Goal: Information Seeking & Learning: Check status

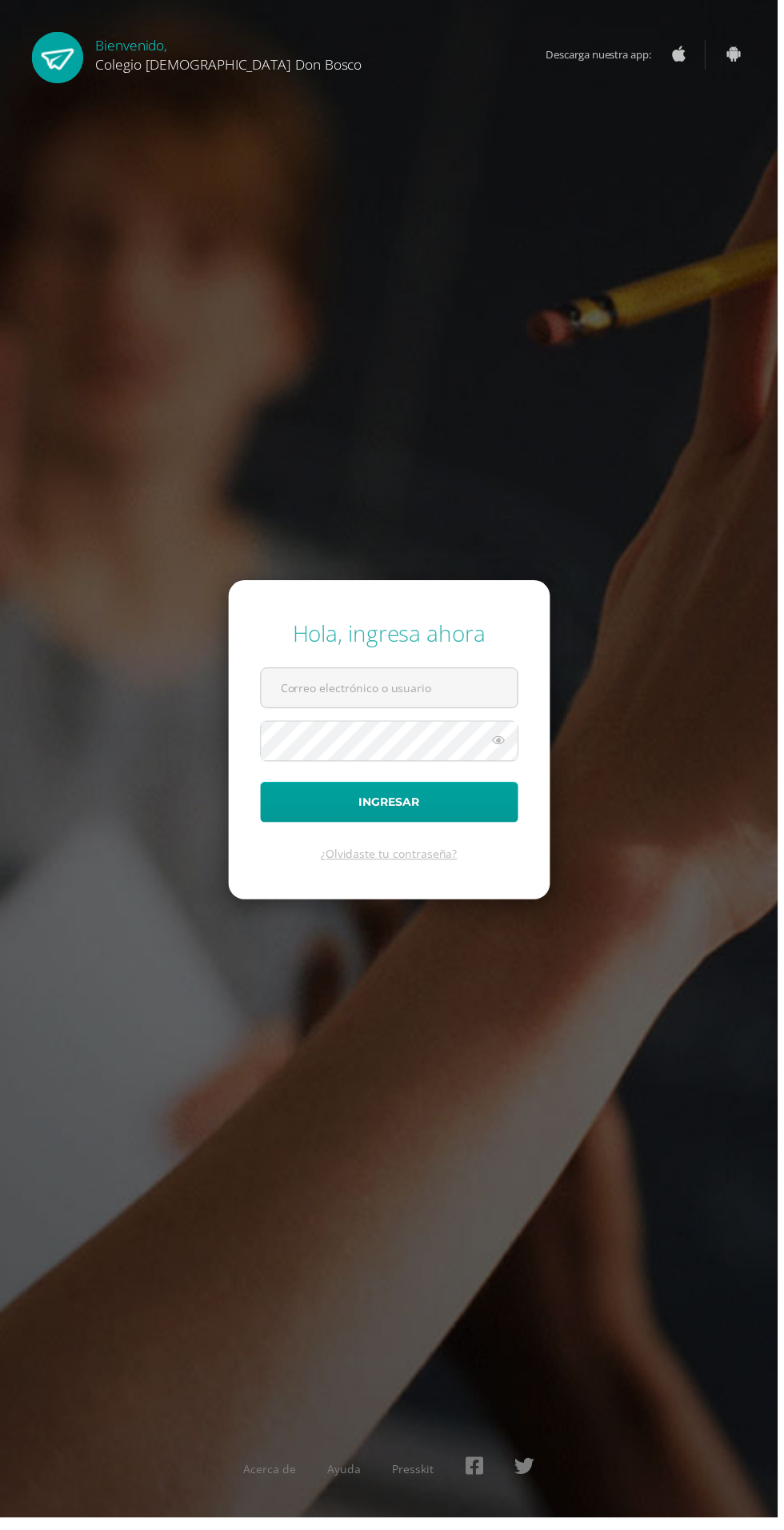
click at [458, 713] on input "text" at bounding box center [392, 694] width 258 height 39
type input "[EMAIL_ADDRESS][DOMAIN_NAME]"
click at [262, 788] on button "Ingresar" at bounding box center [392, 809] width 260 height 41
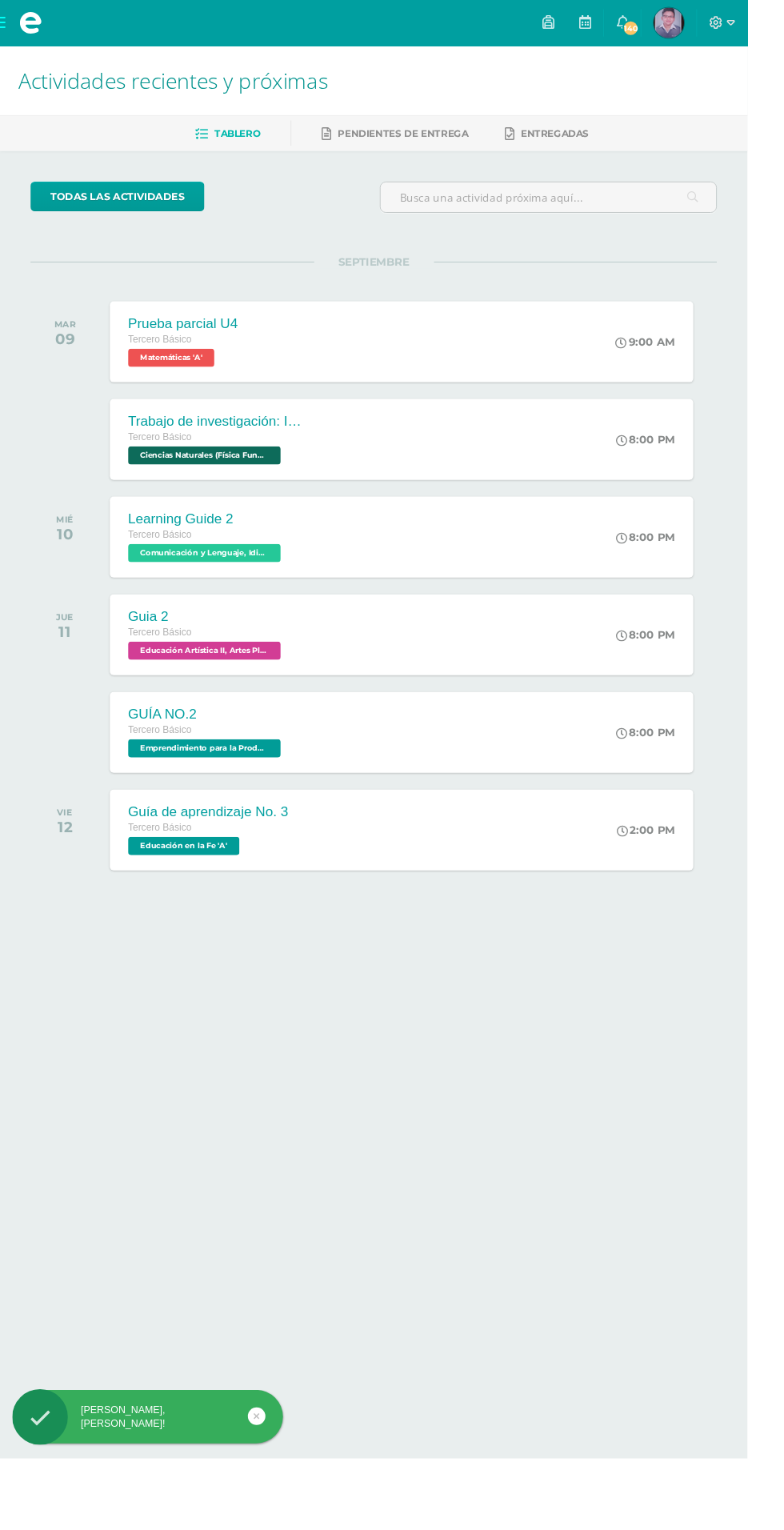
click at [365, 132] on link "Pendientes de entrega" at bounding box center [414, 140] width 153 height 26
click at [557, 129] on link "Entregadas" at bounding box center [574, 140] width 88 height 26
click at [718, 24] on img at bounding box center [702, 24] width 32 height 32
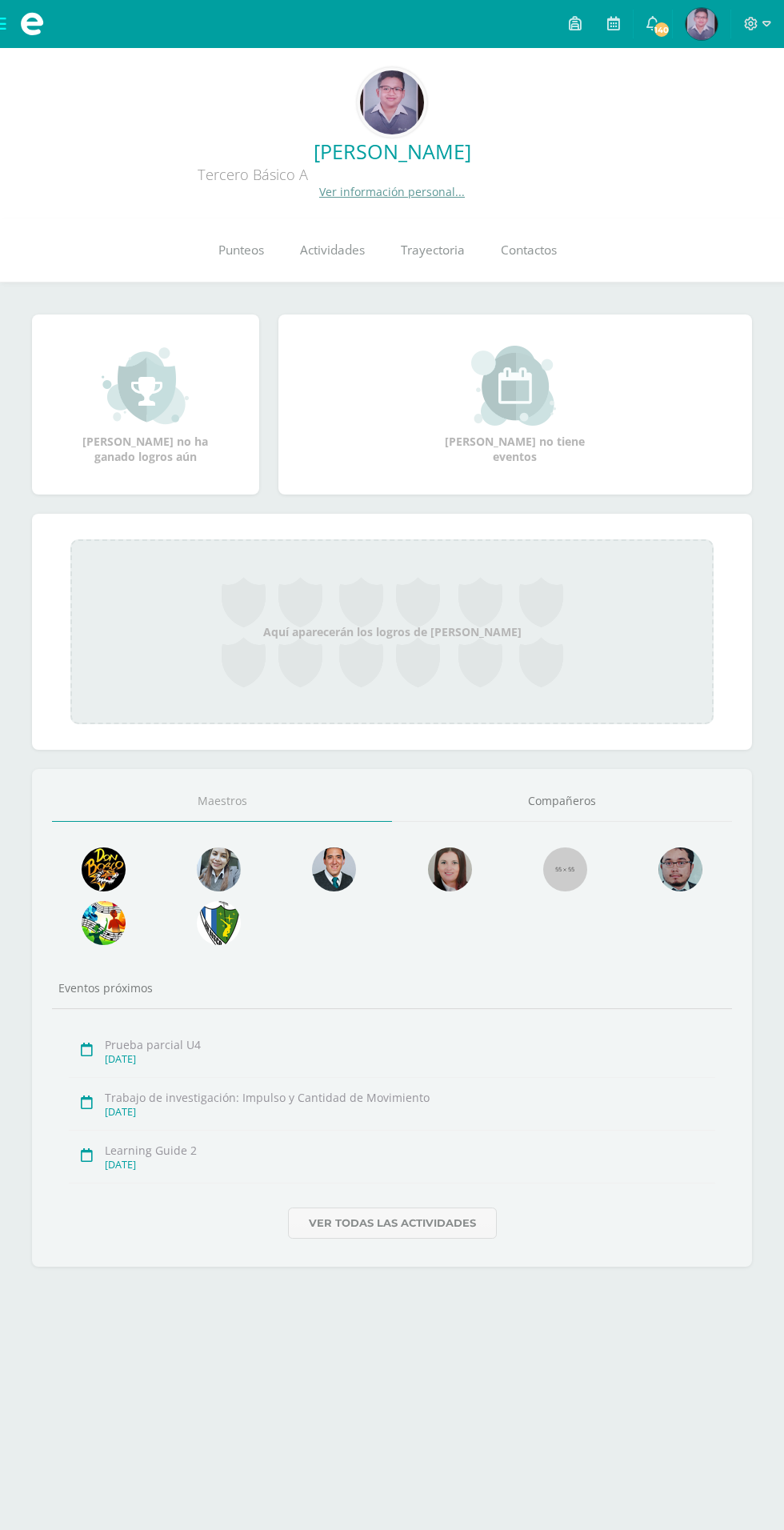
click at [314, 257] on span "Actividades" at bounding box center [332, 251] width 65 height 17
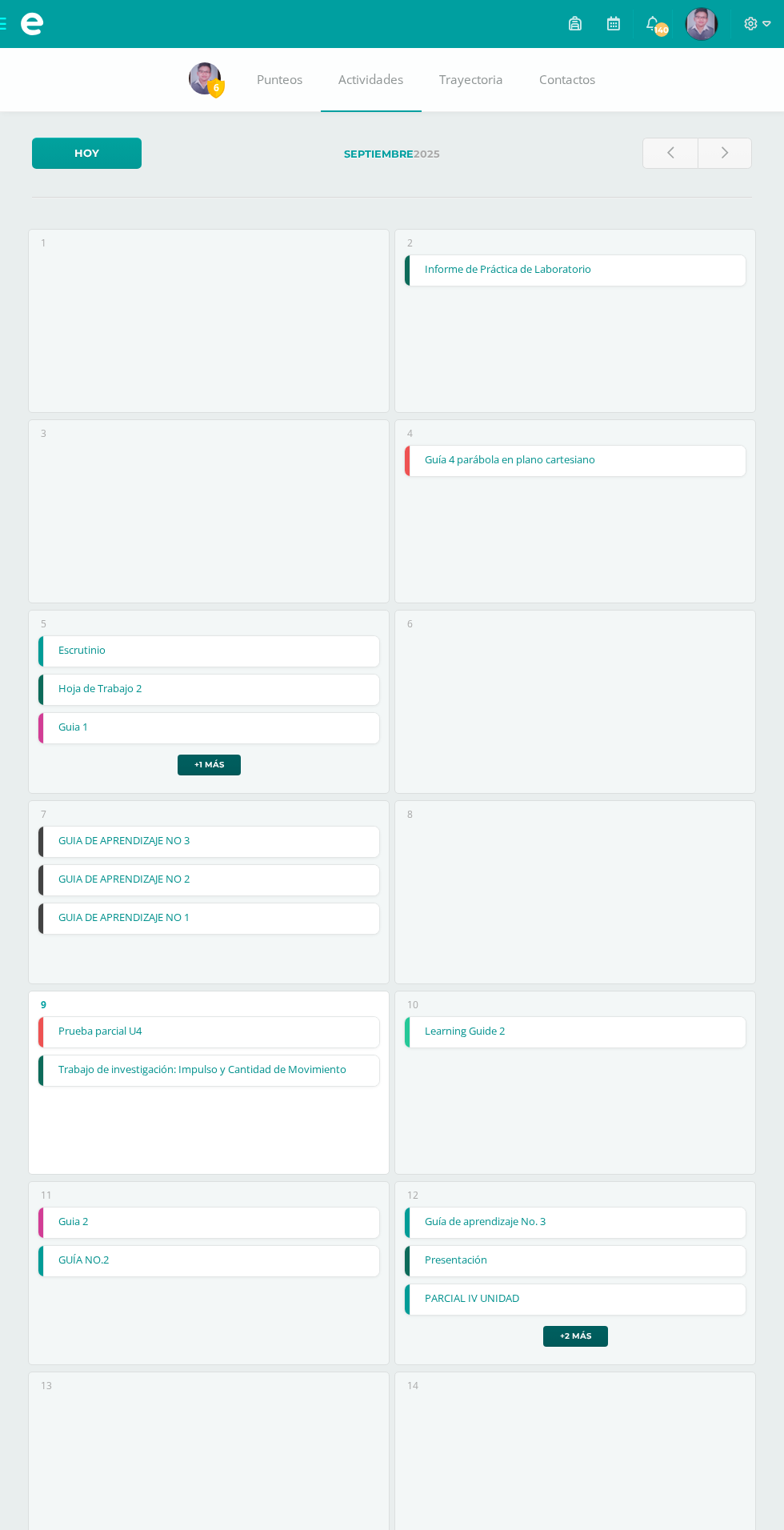
click at [272, 89] on link "Punteos" at bounding box center [280, 79] width 82 height 64
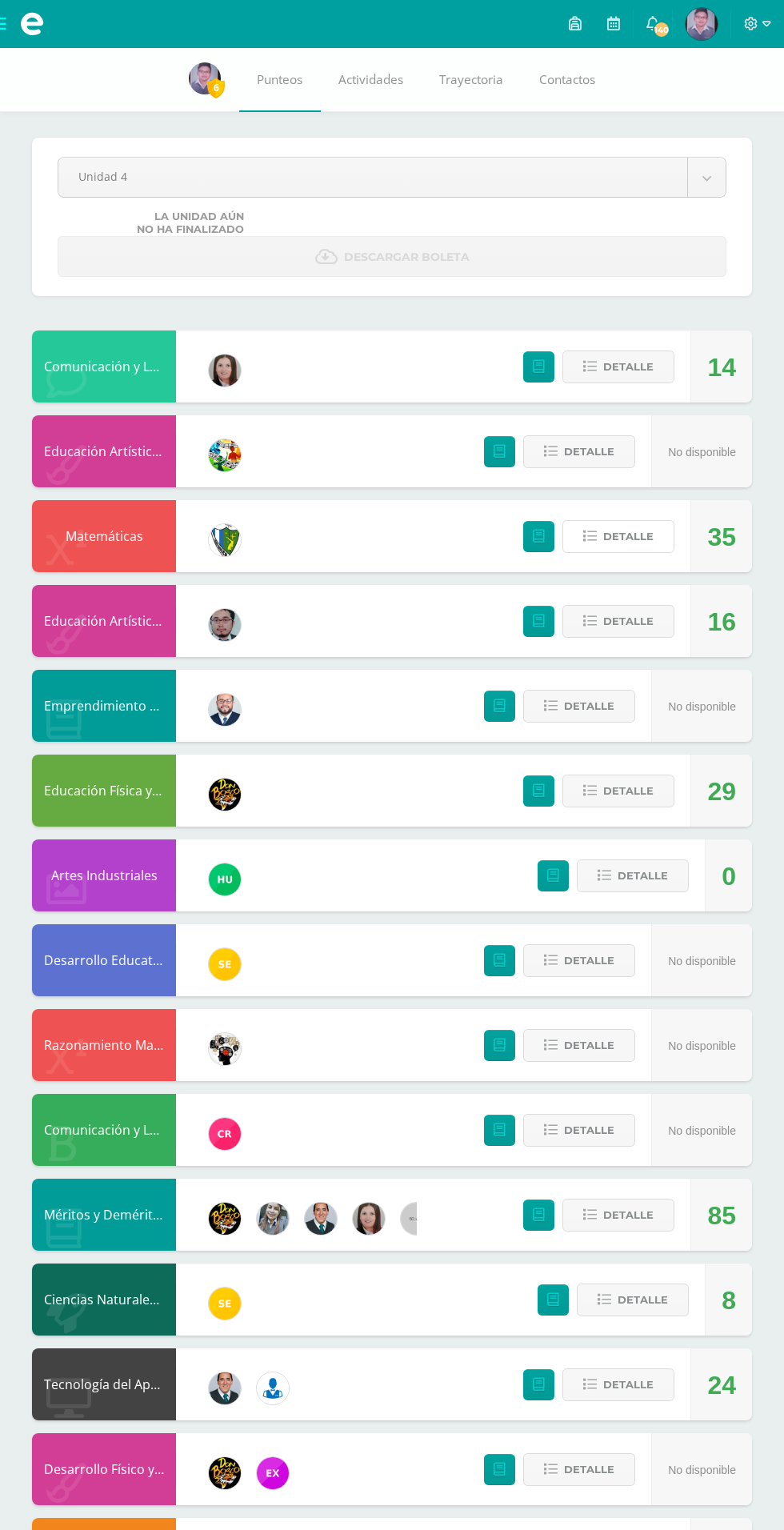
click at [597, 532] on icon at bounding box center [591, 537] width 14 height 14
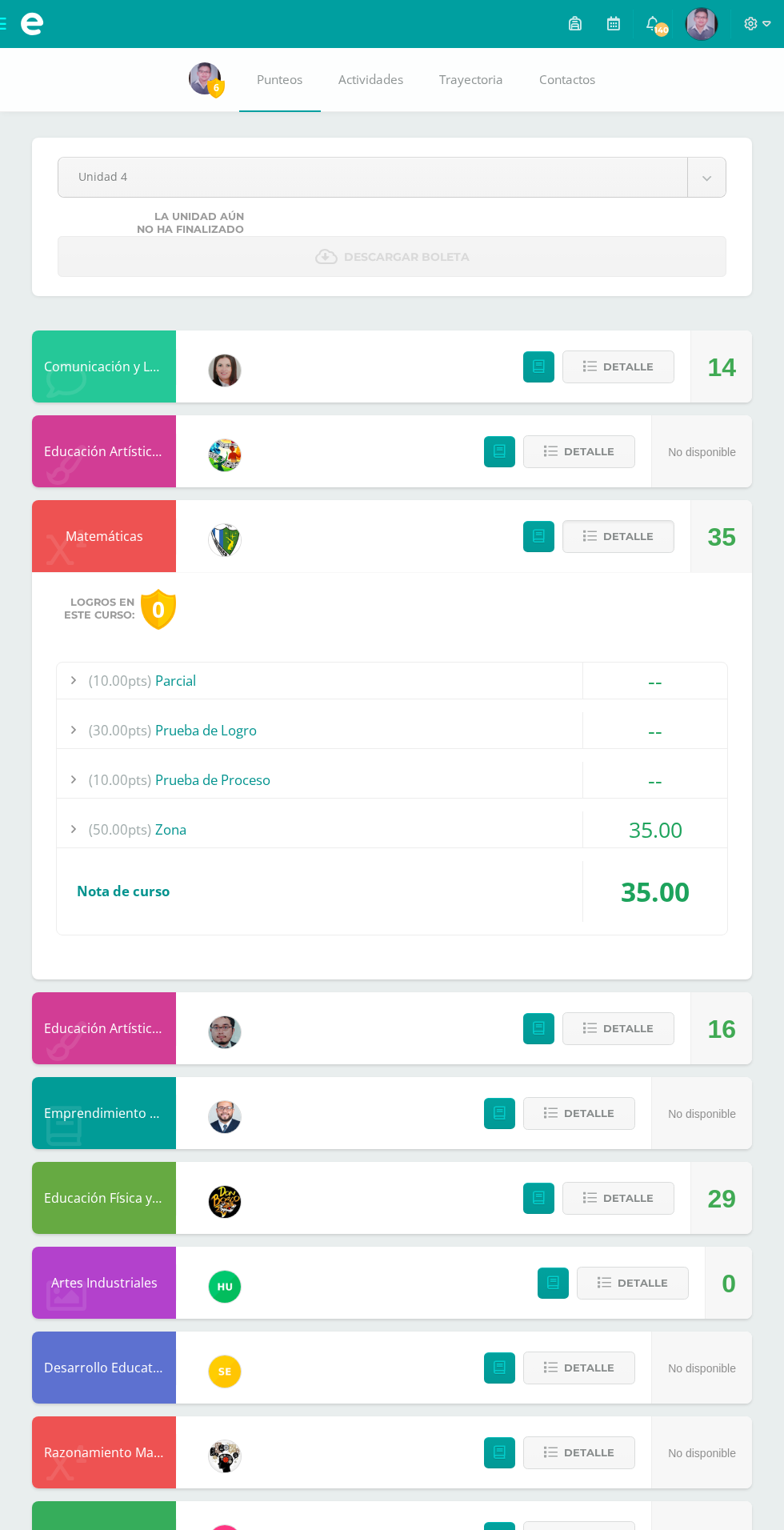
click at [241, 826] on div "(50.00pts) Zona" at bounding box center [392, 829] width 671 height 36
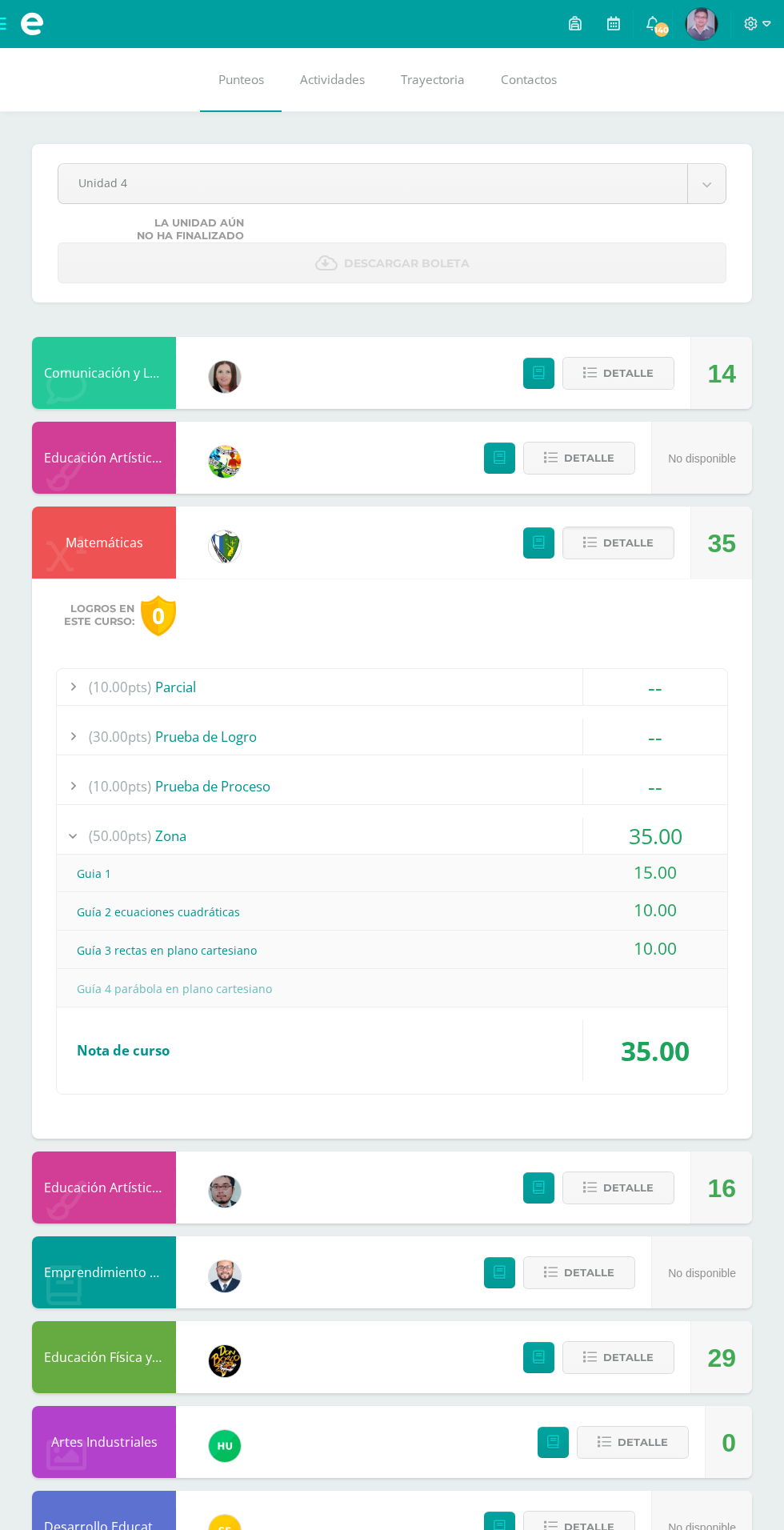
click at [684, 23] on span "Carlos Joaquín Mi Perfil" at bounding box center [701, 24] width 38 height 32
click at [623, 23] on link at bounding box center [614, 24] width 38 height 48
click at [646, 26] on link "140" at bounding box center [653, 24] width 38 height 48
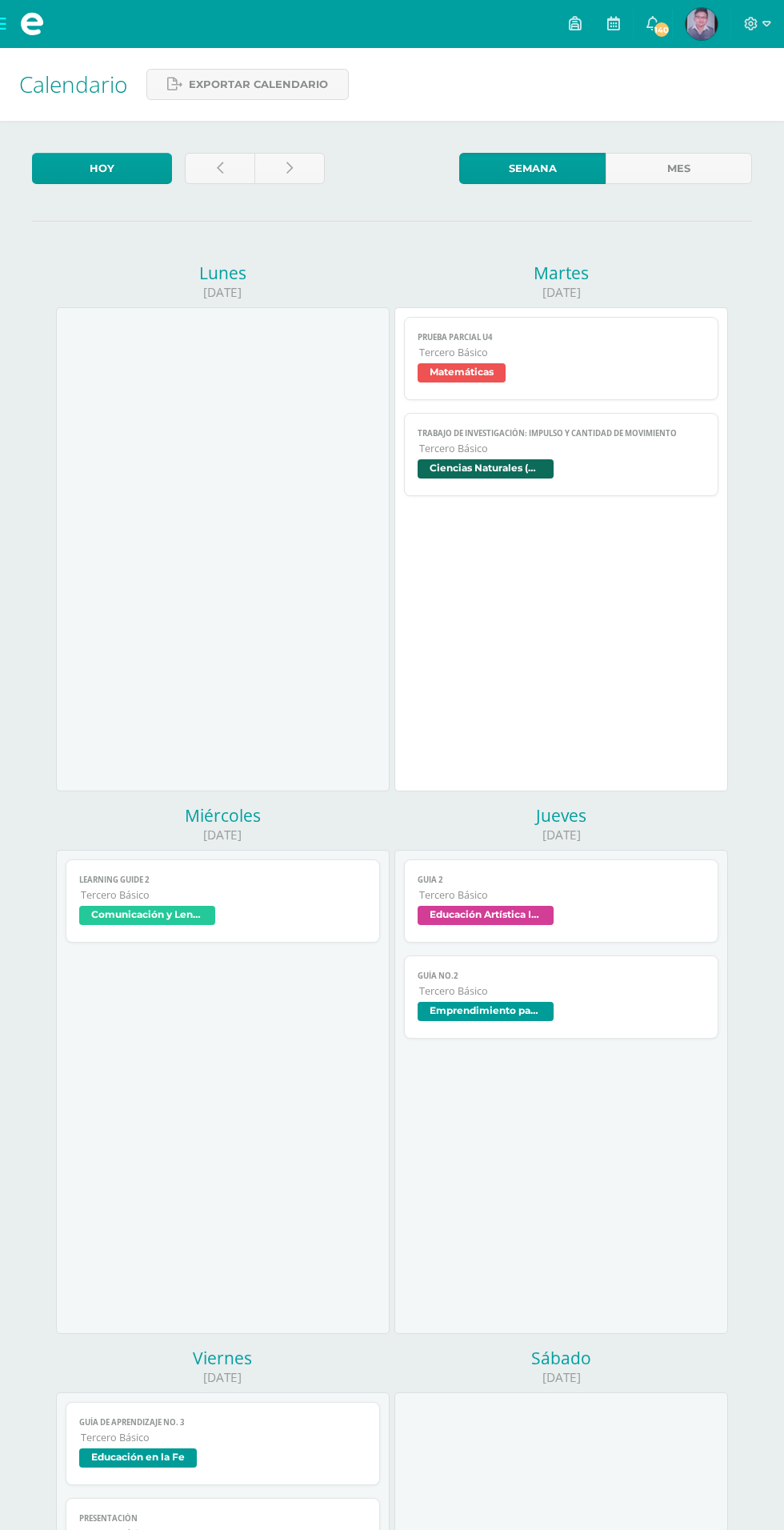
click at [657, 17] on icon at bounding box center [653, 23] width 13 height 14
click at [709, 20] on img at bounding box center [702, 24] width 32 height 32
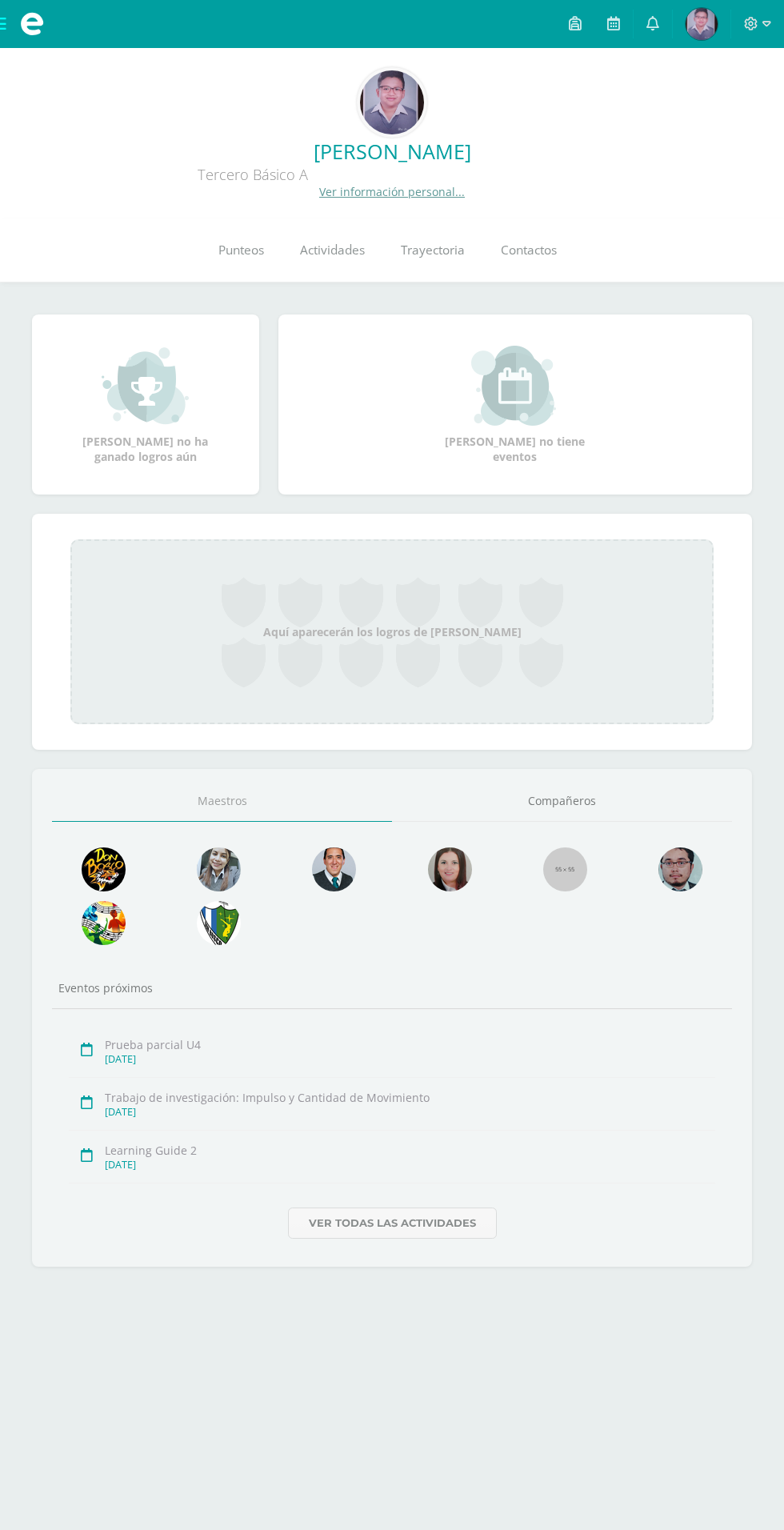
click at [332, 261] on link "Actividades" at bounding box center [332, 250] width 101 height 64
click at [228, 269] on link "Punteos" at bounding box center [241, 250] width 82 height 64
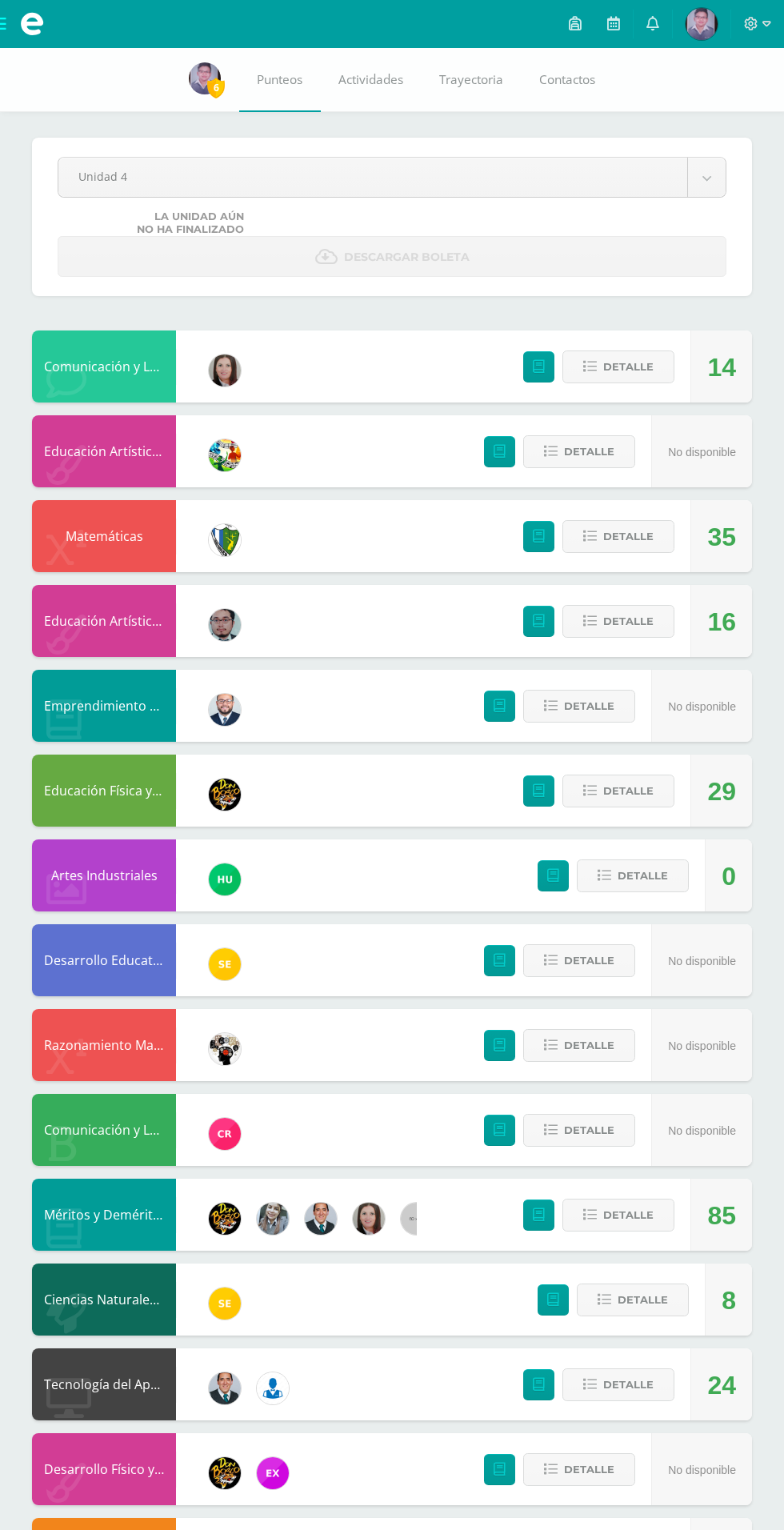
scroll to position [90, 0]
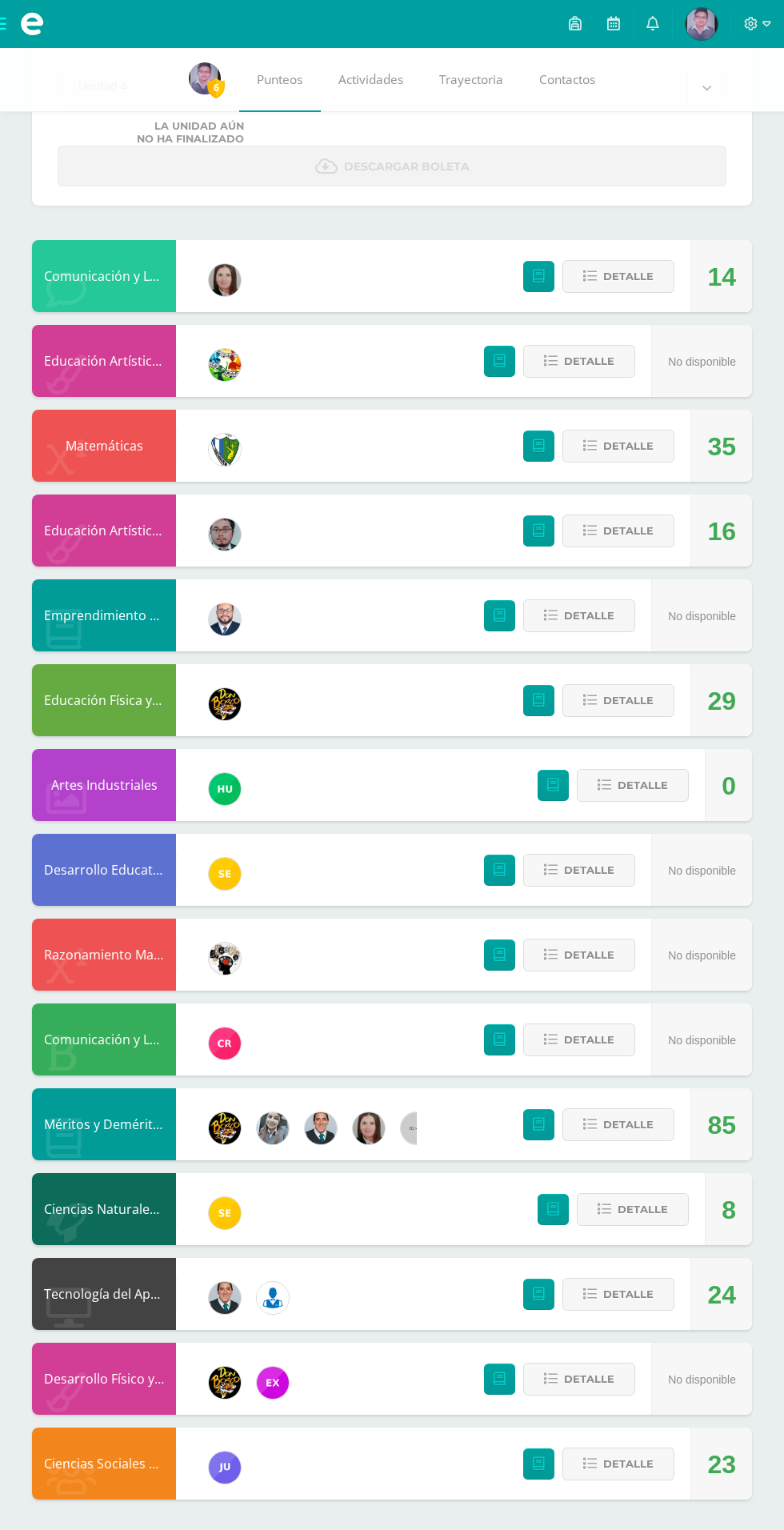
click at [258, 1289] on img at bounding box center [273, 1298] width 32 height 32
click at [636, 1293] on span "Detalle" at bounding box center [628, 1295] width 50 height 30
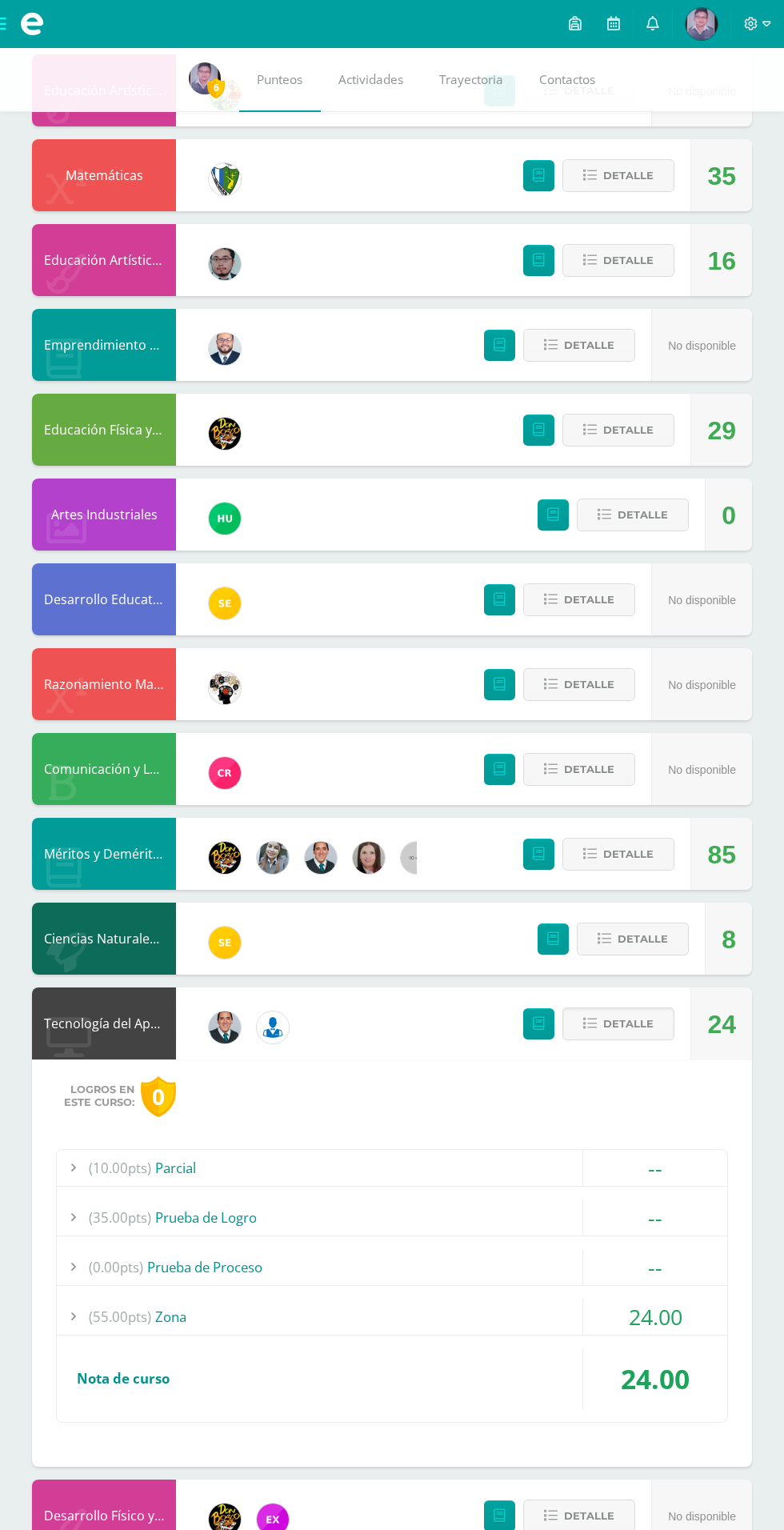
scroll to position [359, 0]
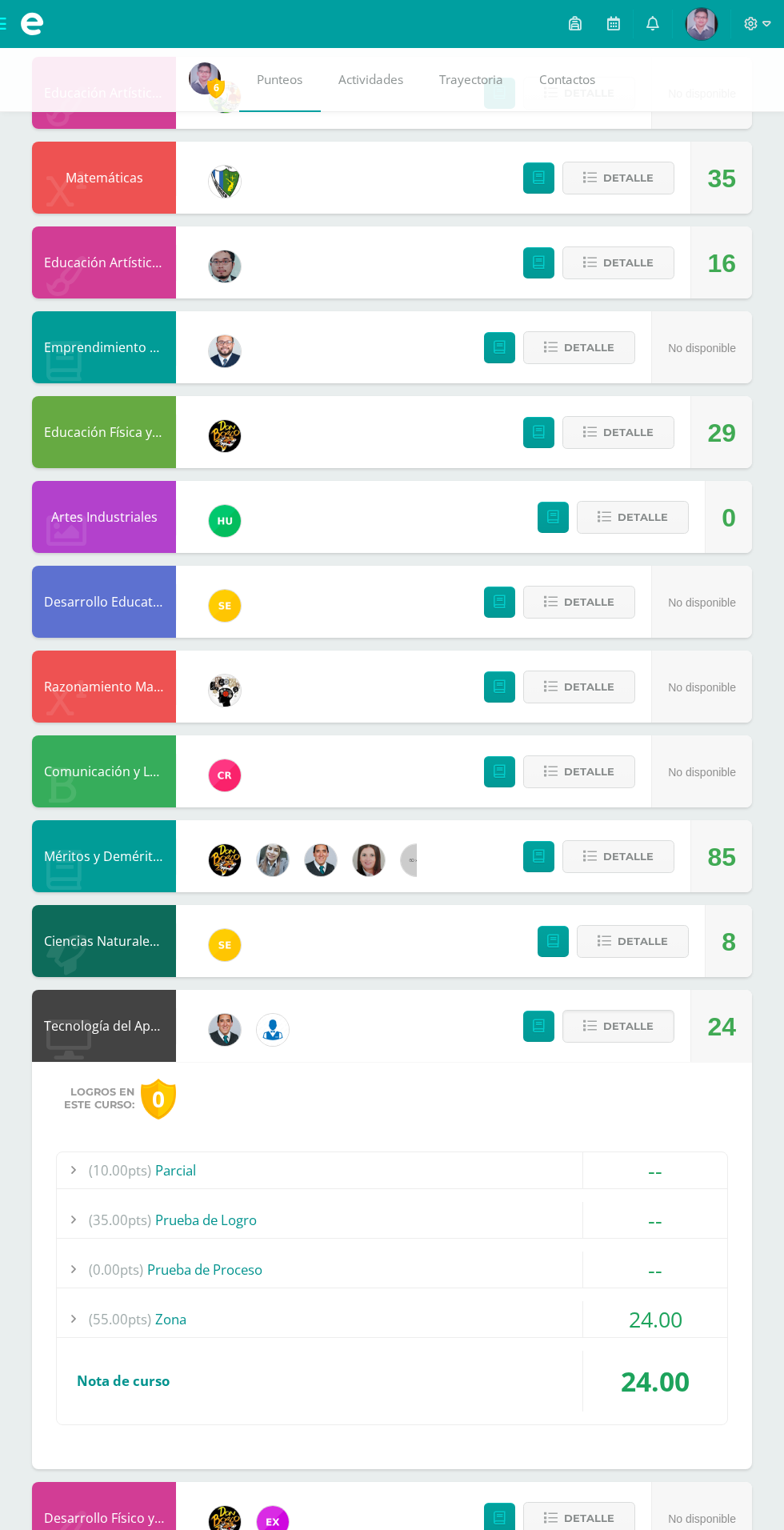
click at [661, 1325] on span "24.00" at bounding box center [655, 1319] width 54 height 30
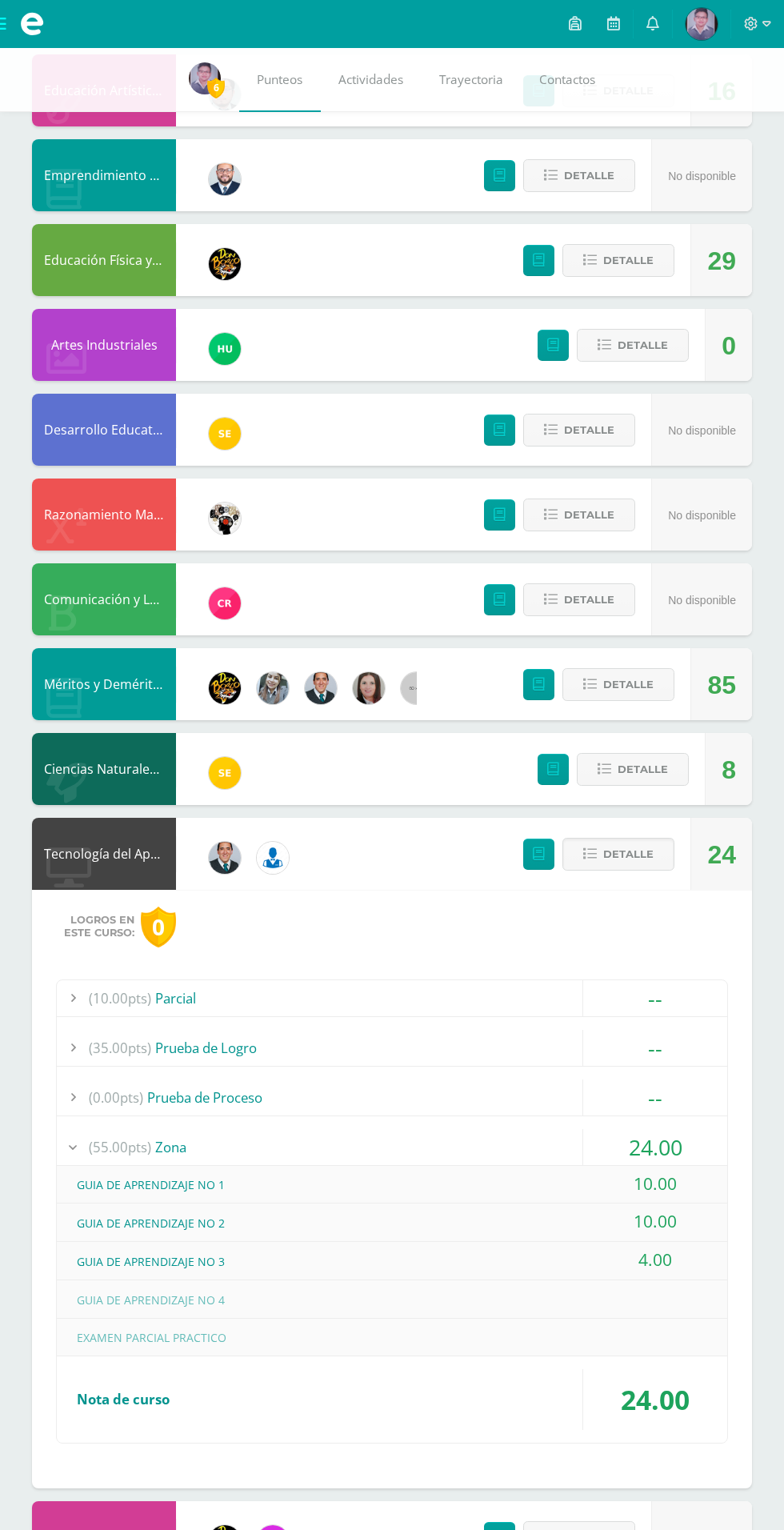
scroll to position [0, 0]
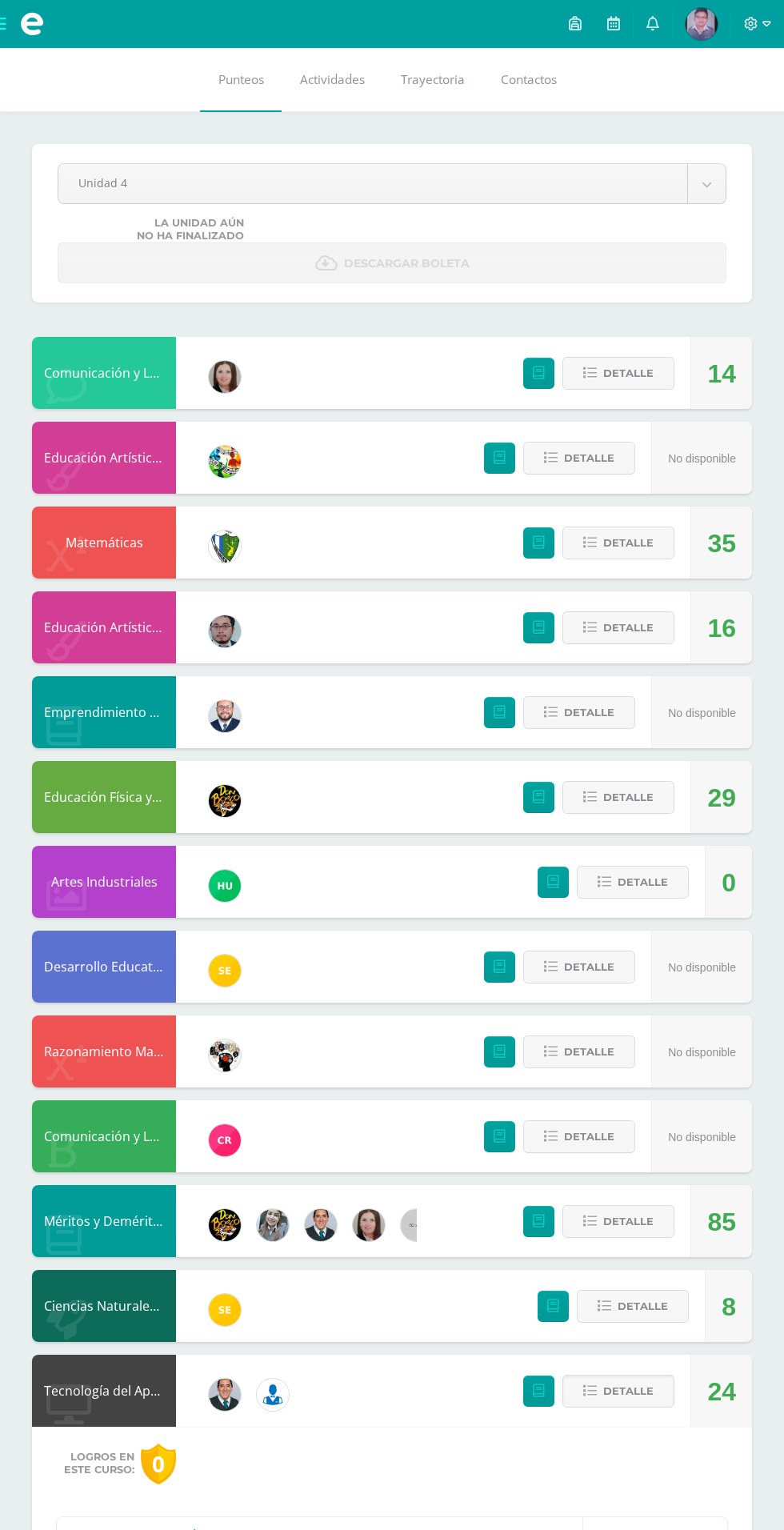
click at [649, 20] on icon at bounding box center [653, 23] width 13 height 14
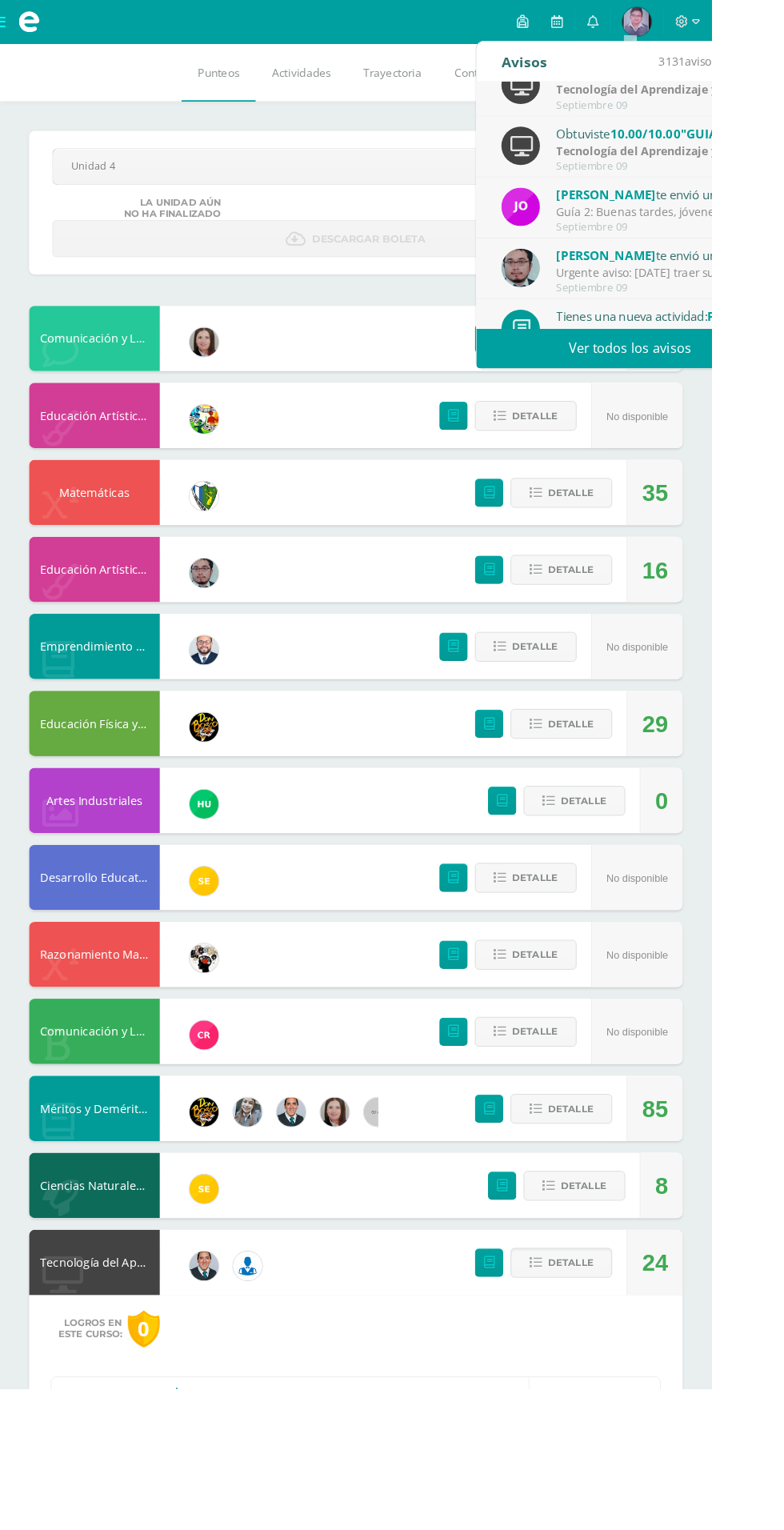
scroll to position [100, 0]
click at [636, 221] on div "Guía 2: Buenas tardes, jóvenes: Les recuerdo que [DATE] continuamos con los que…" at bounding box center [724, 230] width 222 height 19
